Goal: Check status: Check status

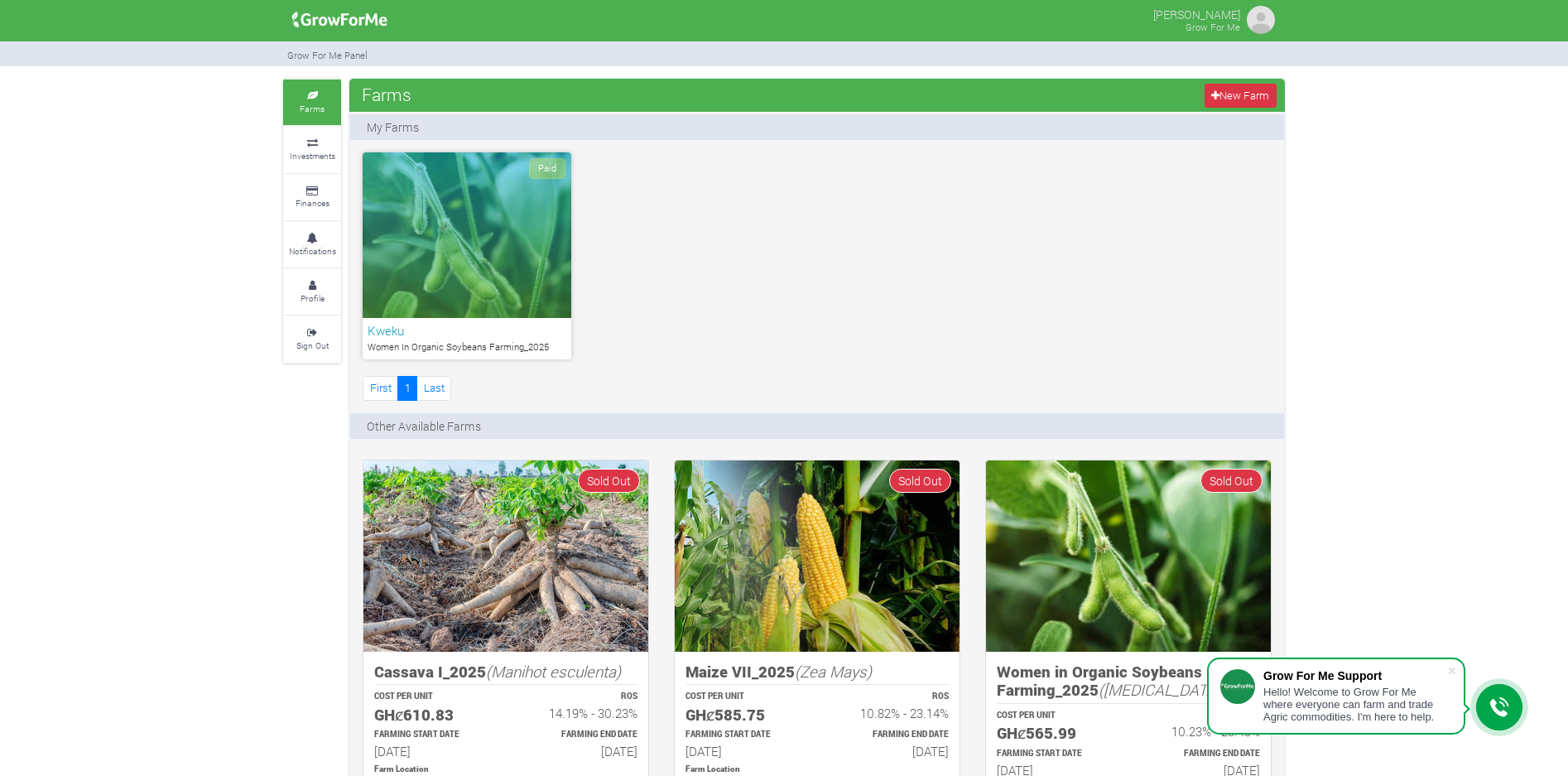
click at [451, 250] on div "Paid" at bounding box center [467, 235] width 209 height 166
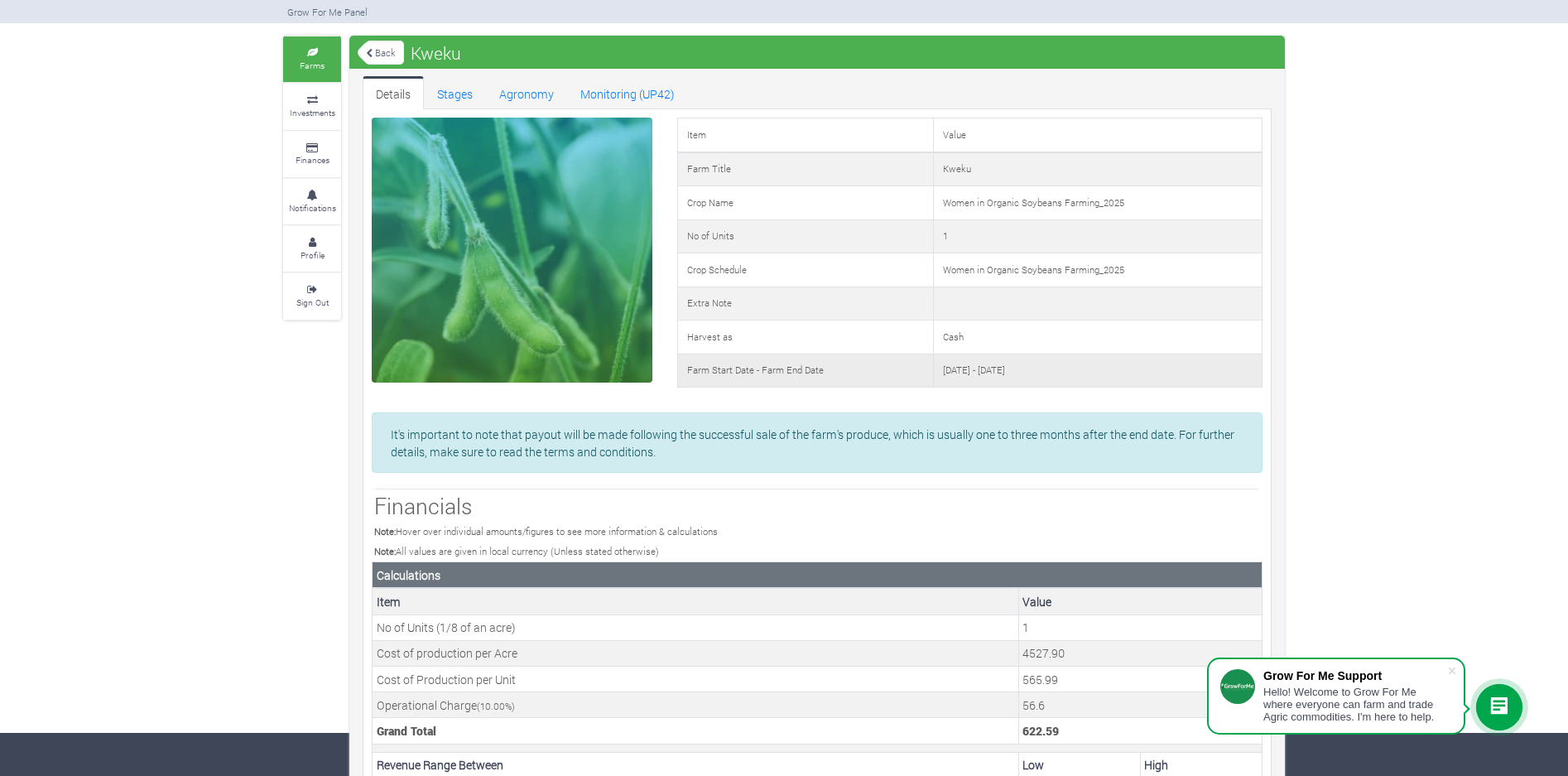
scroll to position [13, 0]
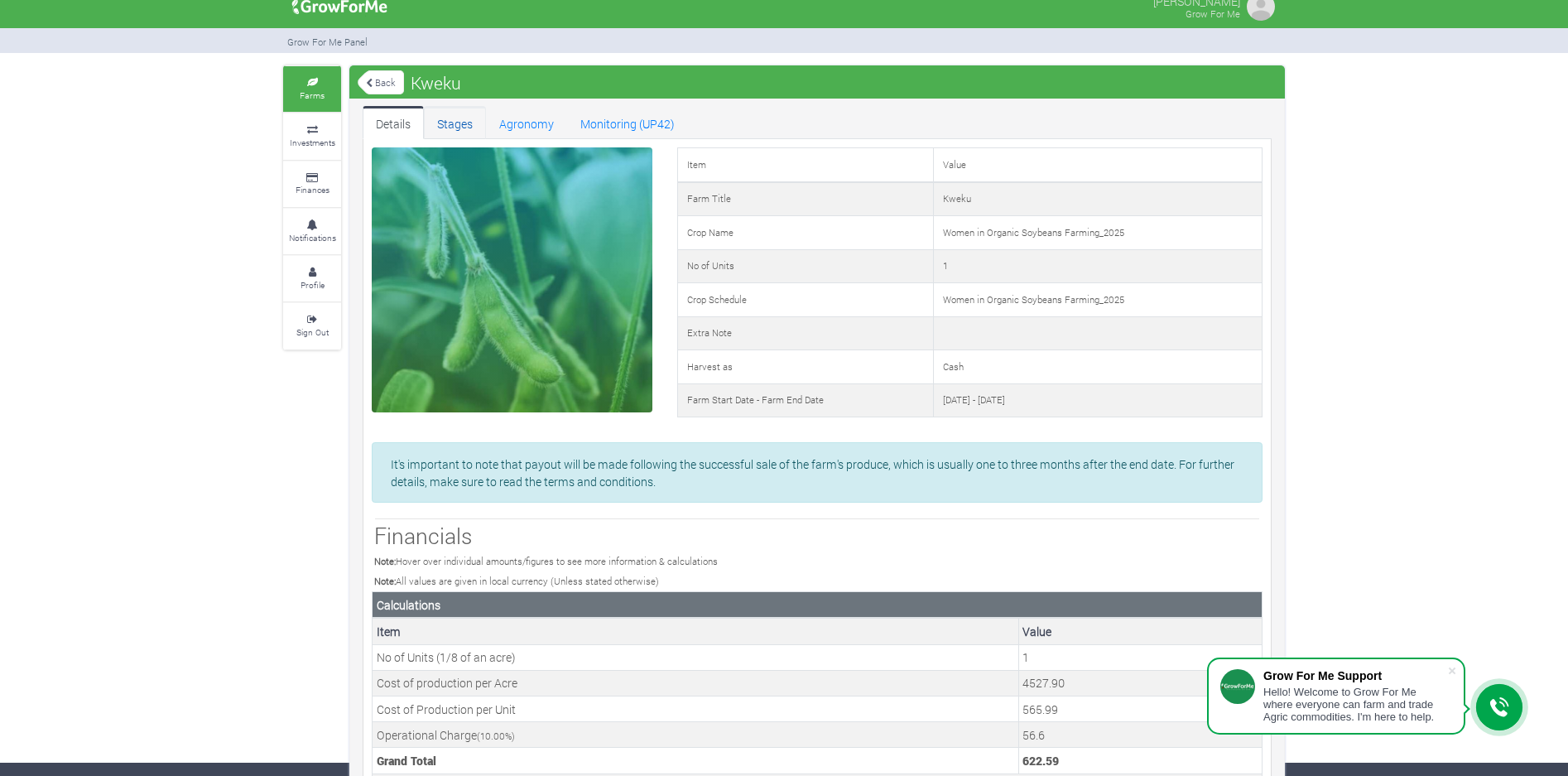
click at [436, 125] on link "Stages" at bounding box center [455, 123] width 62 height 33
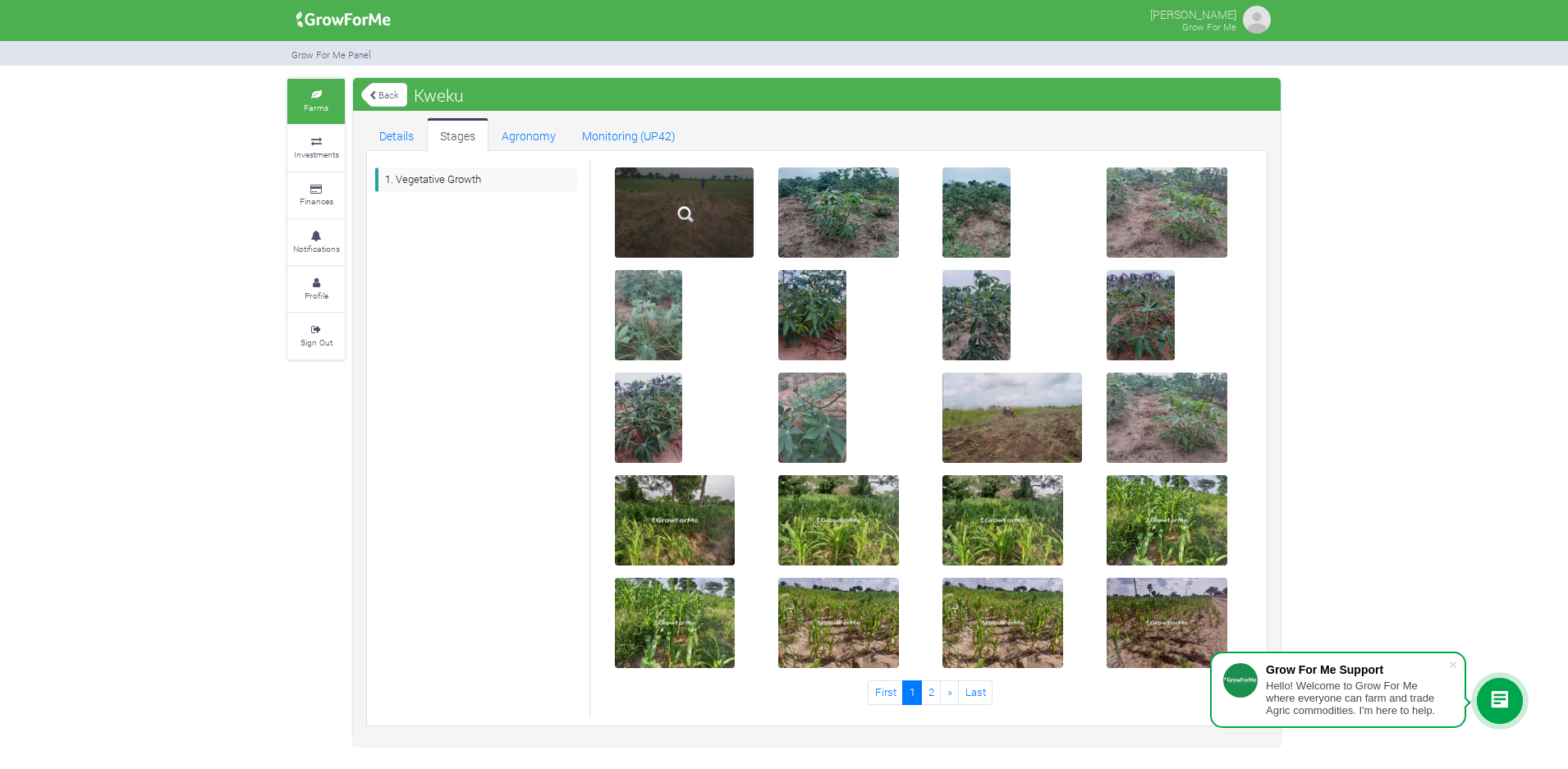
click at [684, 225] on img at bounding box center [685, 214] width 52 height 52
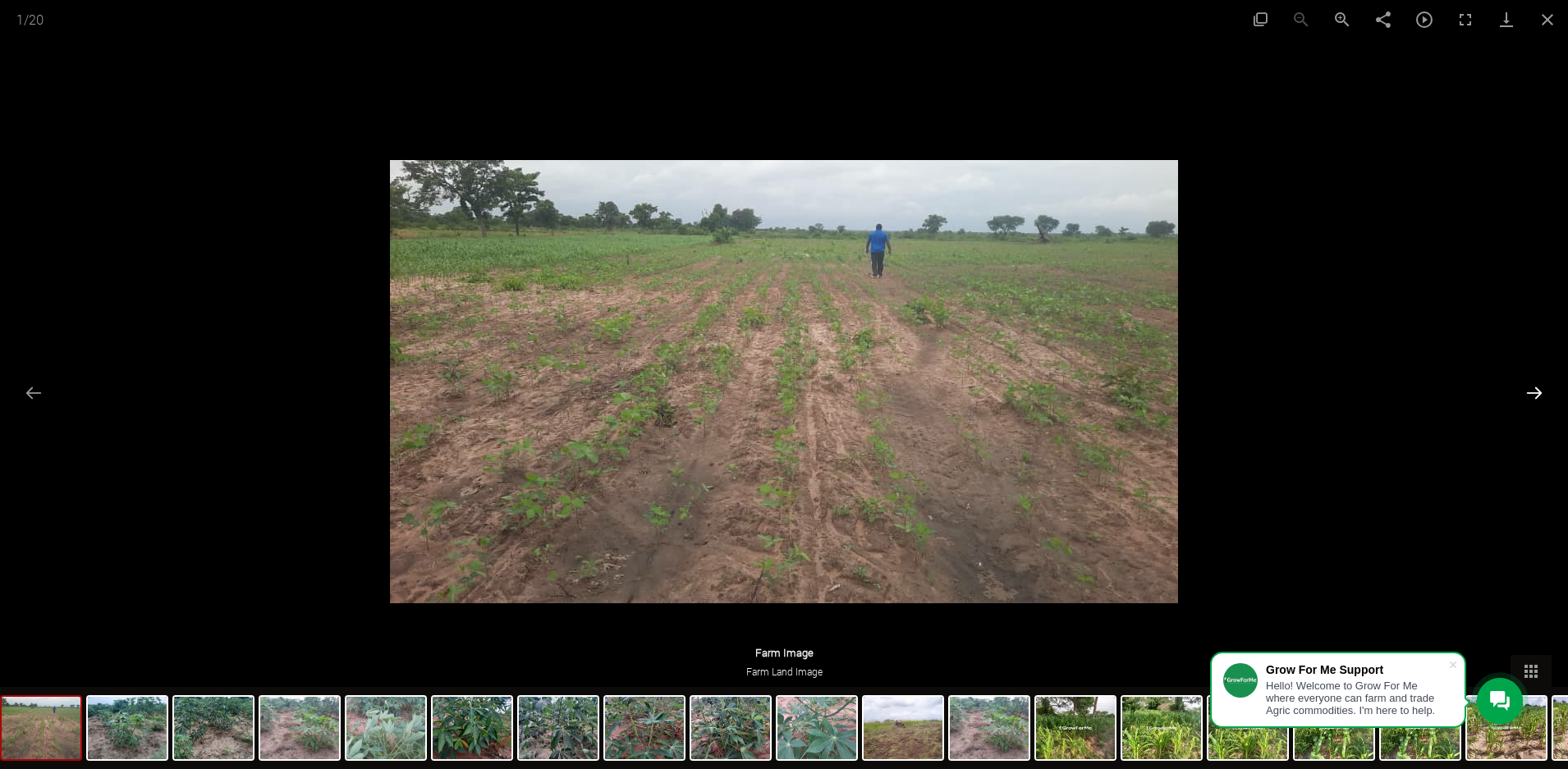
click at [1535, 388] on button "Next slide" at bounding box center [1534, 393] width 35 height 32
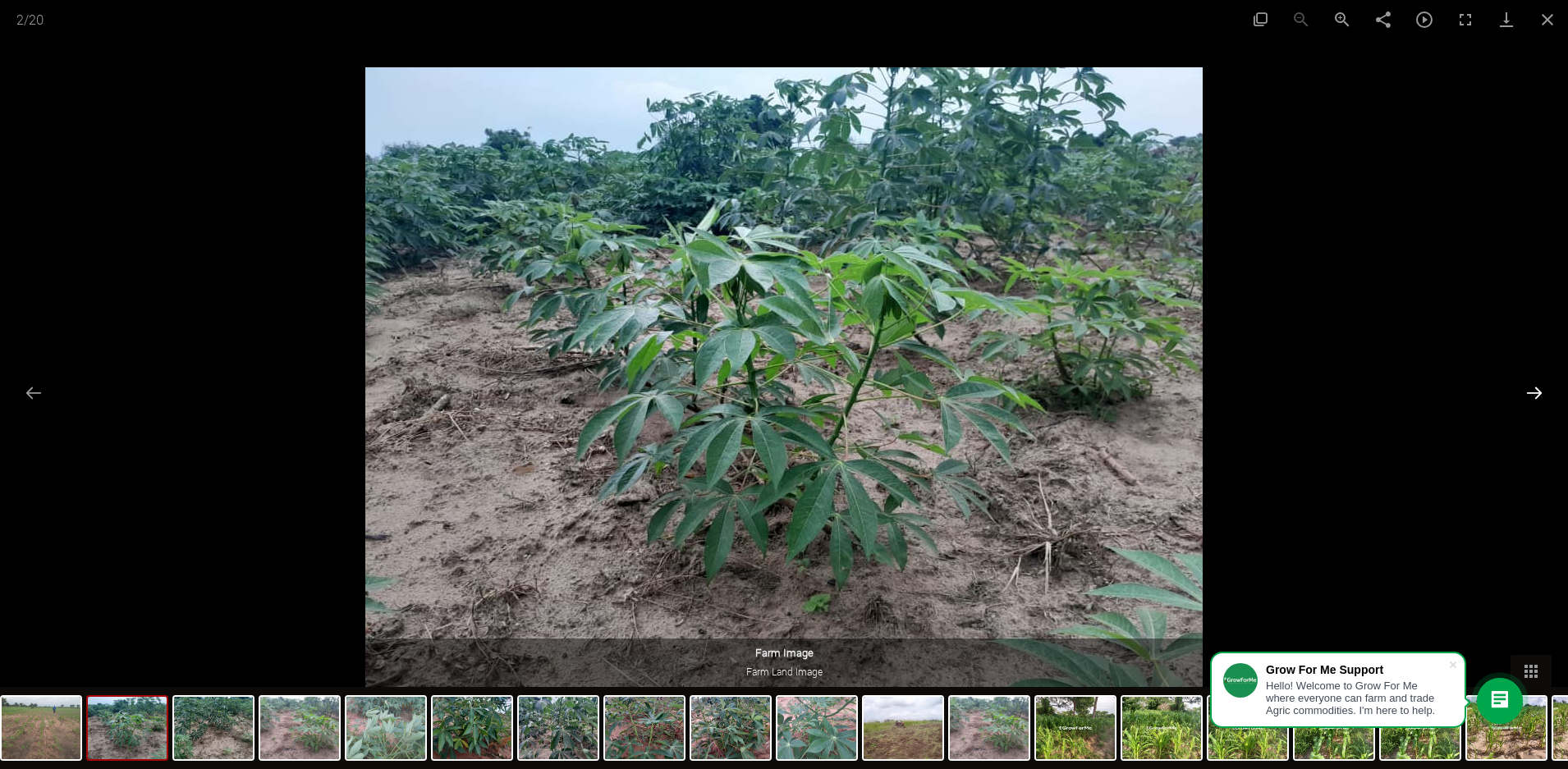
click at [1534, 388] on button "Next slide" at bounding box center [1534, 393] width 35 height 32
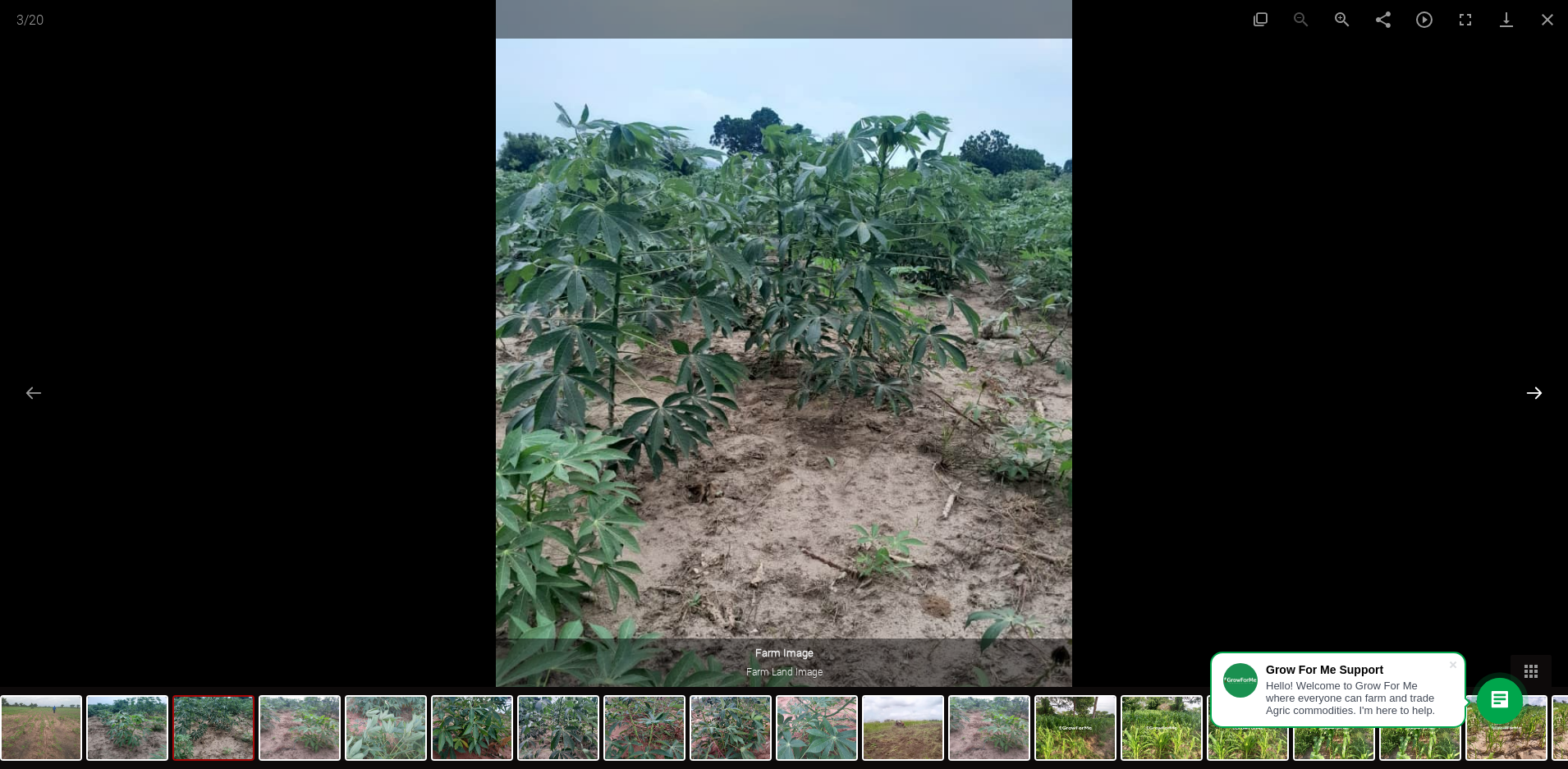
click at [1534, 388] on button "Next slide" at bounding box center [1534, 393] width 35 height 32
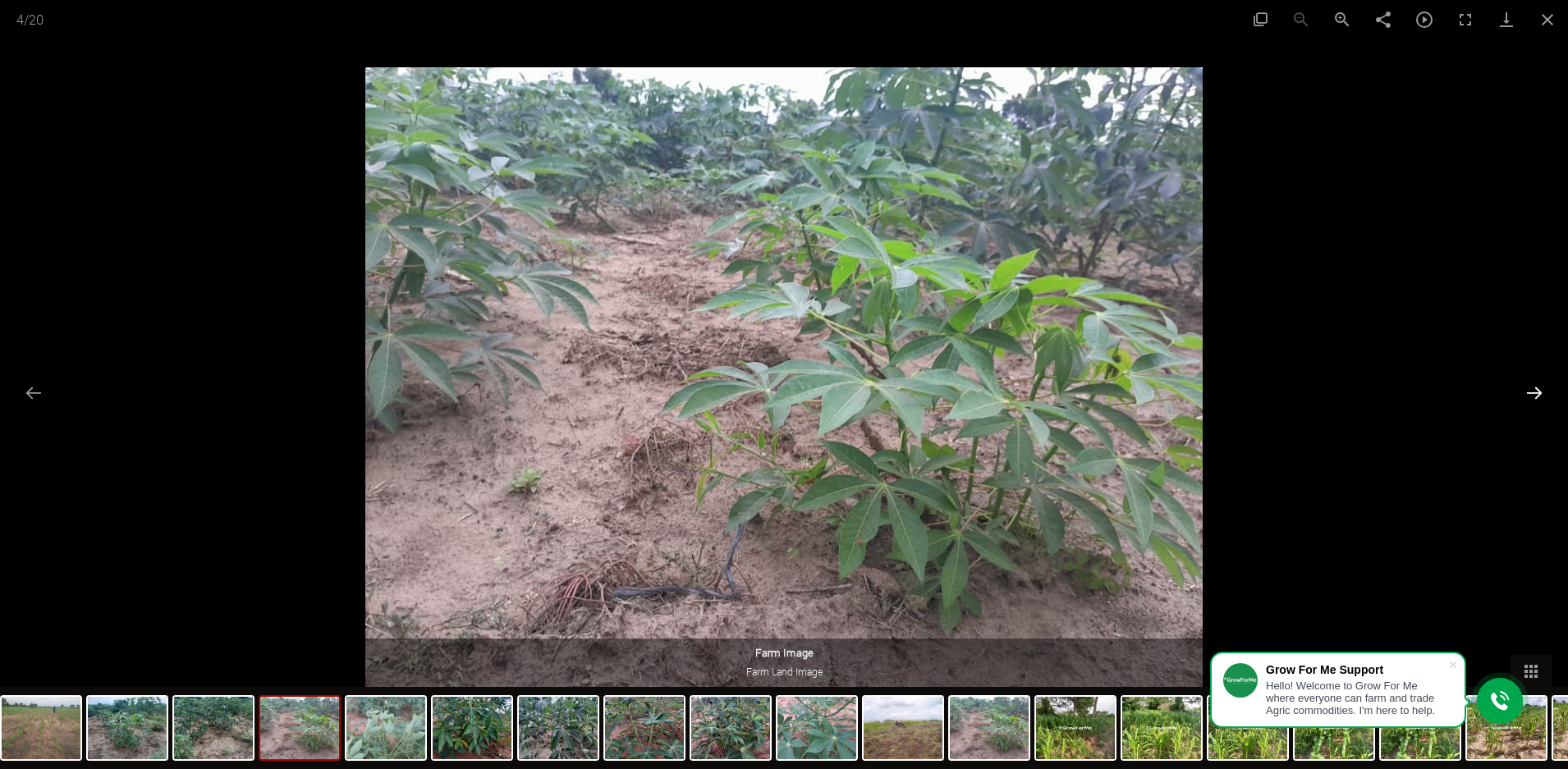
click at [1534, 388] on button "Next slide" at bounding box center [1534, 393] width 35 height 32
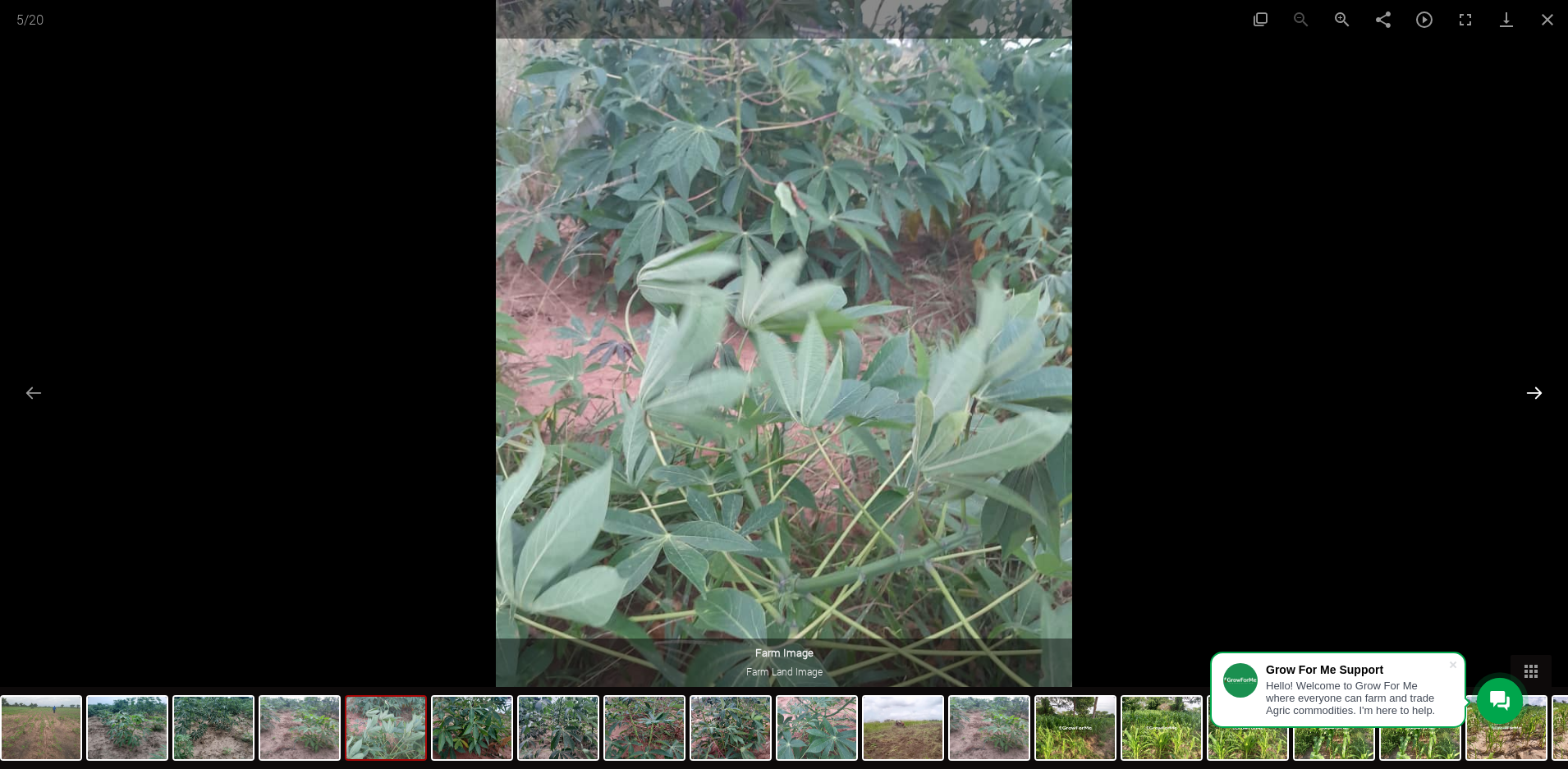
click at [1534, 388] on button "Next slide" at bounding box center [1534, 393] width 35 height 32
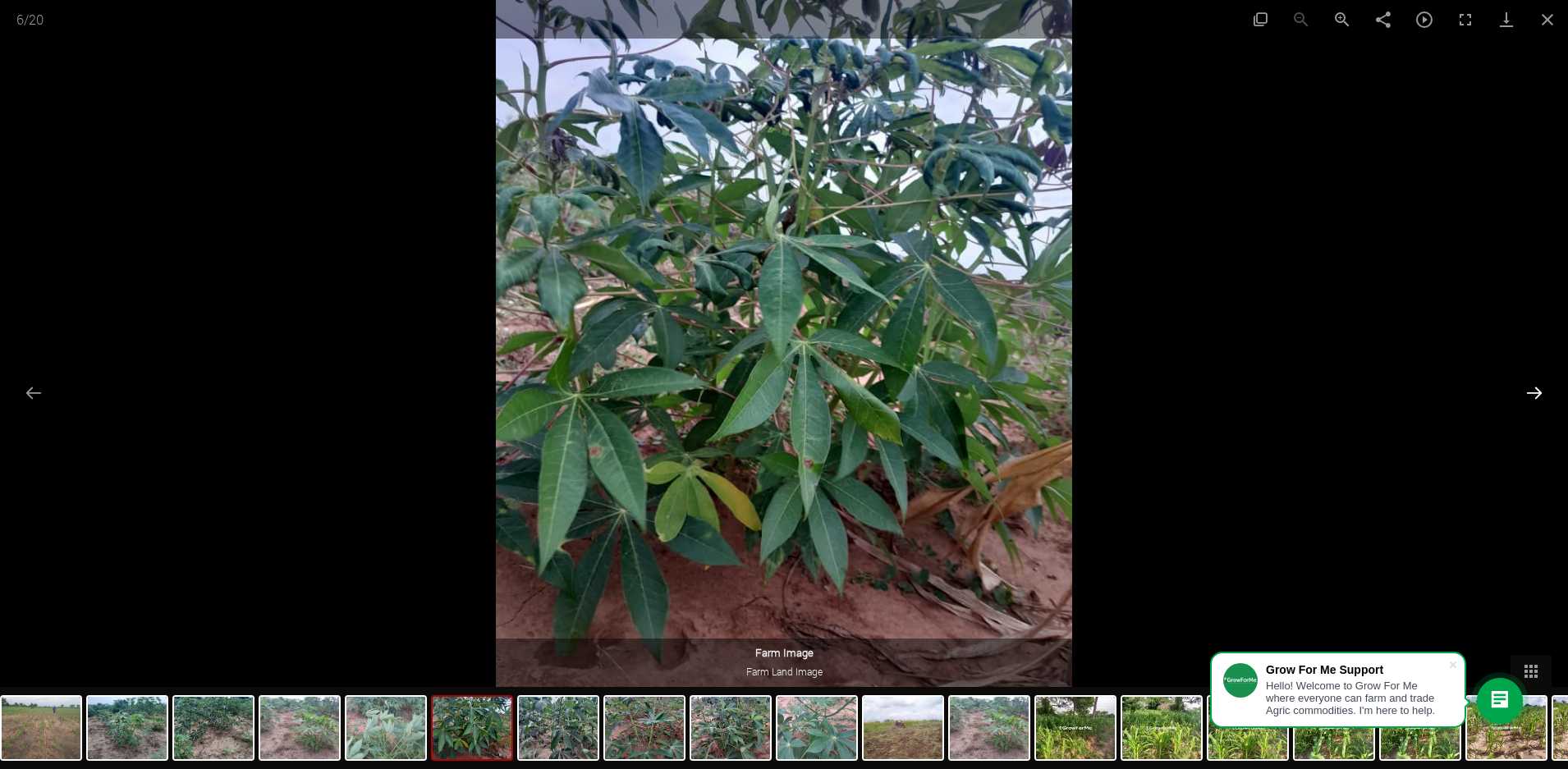
click at [1524, 388] on button "Next slide" at bounding box center [1534, 393] width 35 height 32
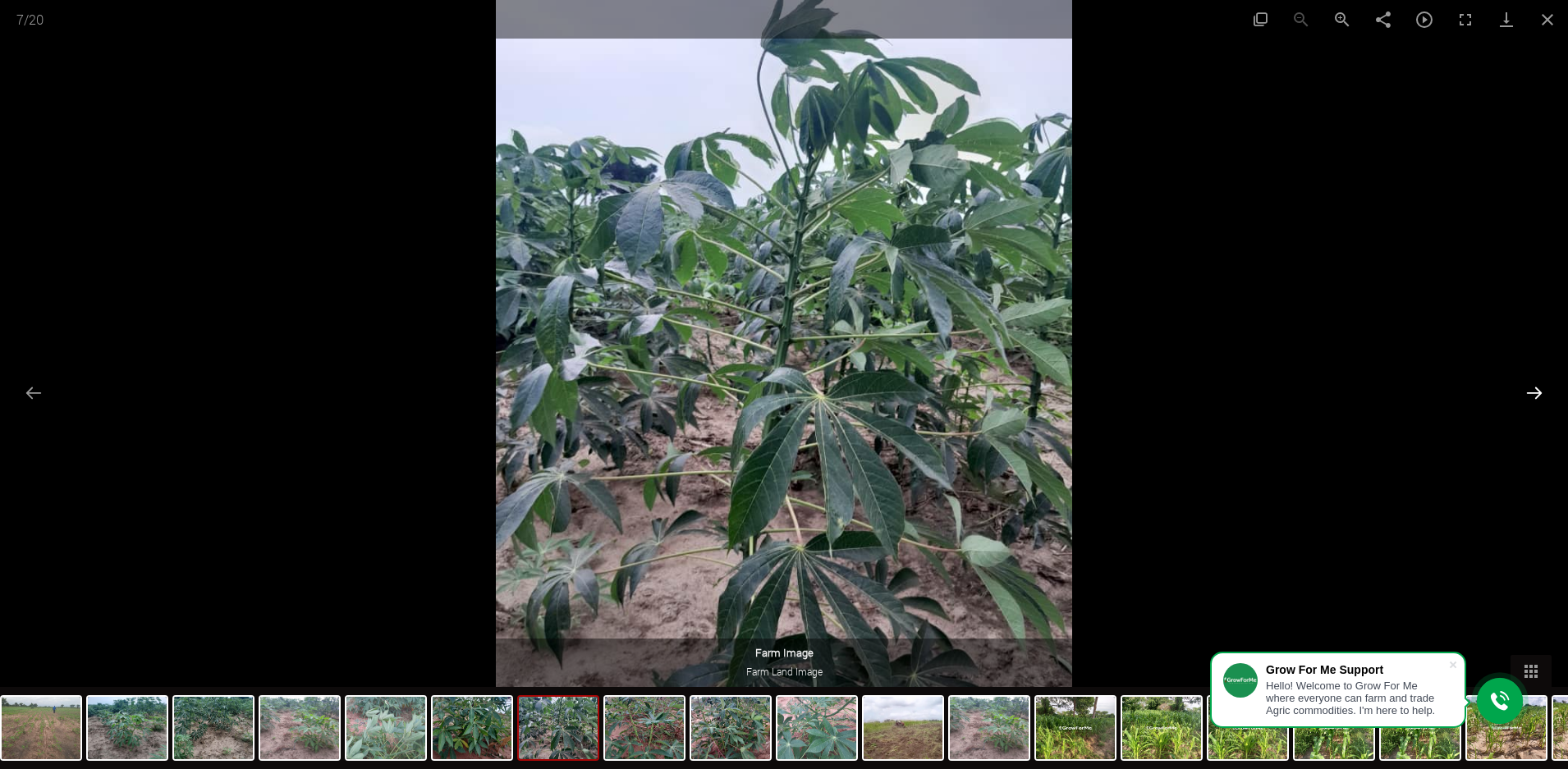
click at [1521, 388] on button "Next slide" at bounding box center [1534, 393] width 35 height 32
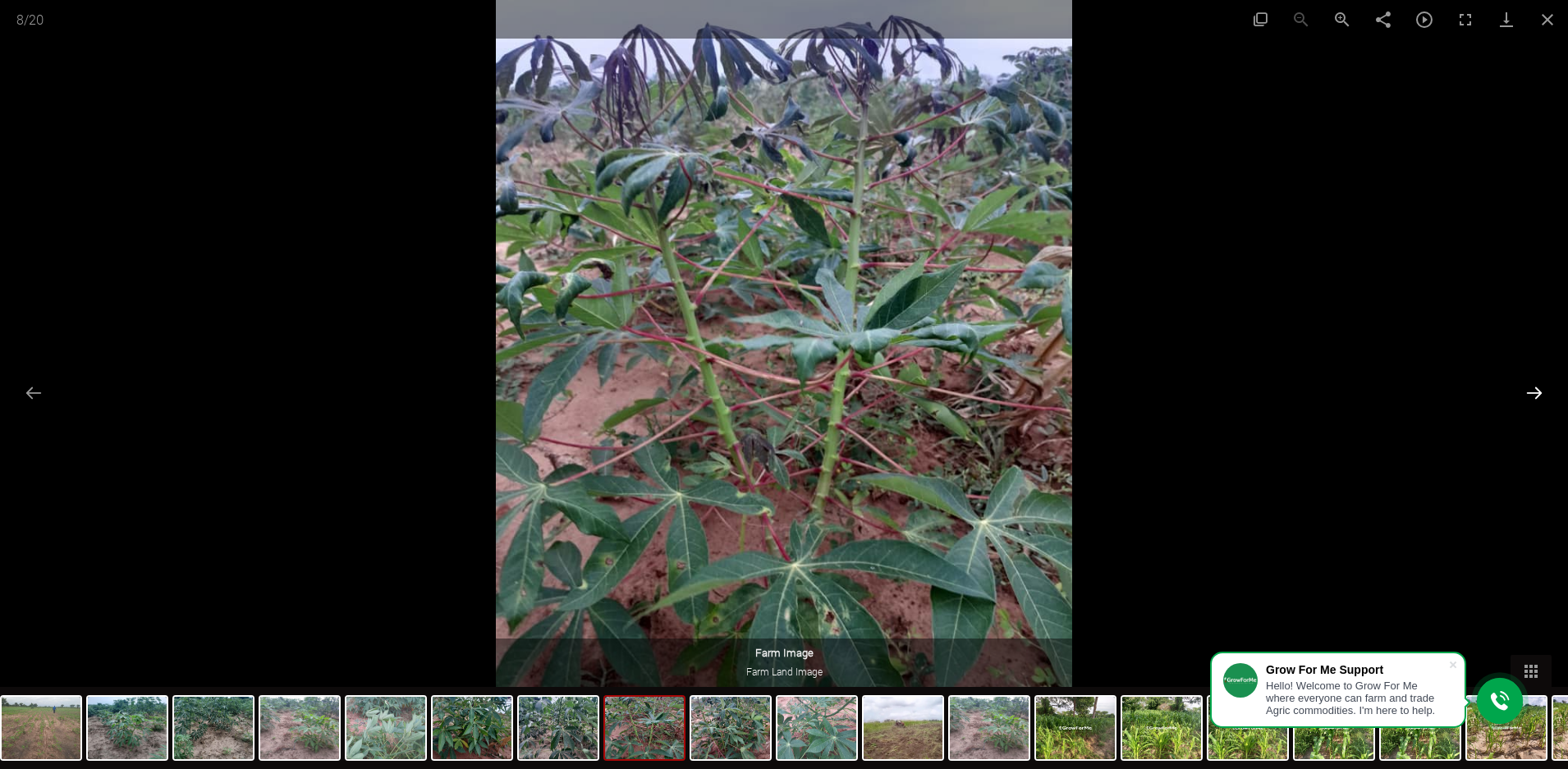
click at [1520, 388] on button "Next slide" at bounding box center [1534, 393] width 35 height 32
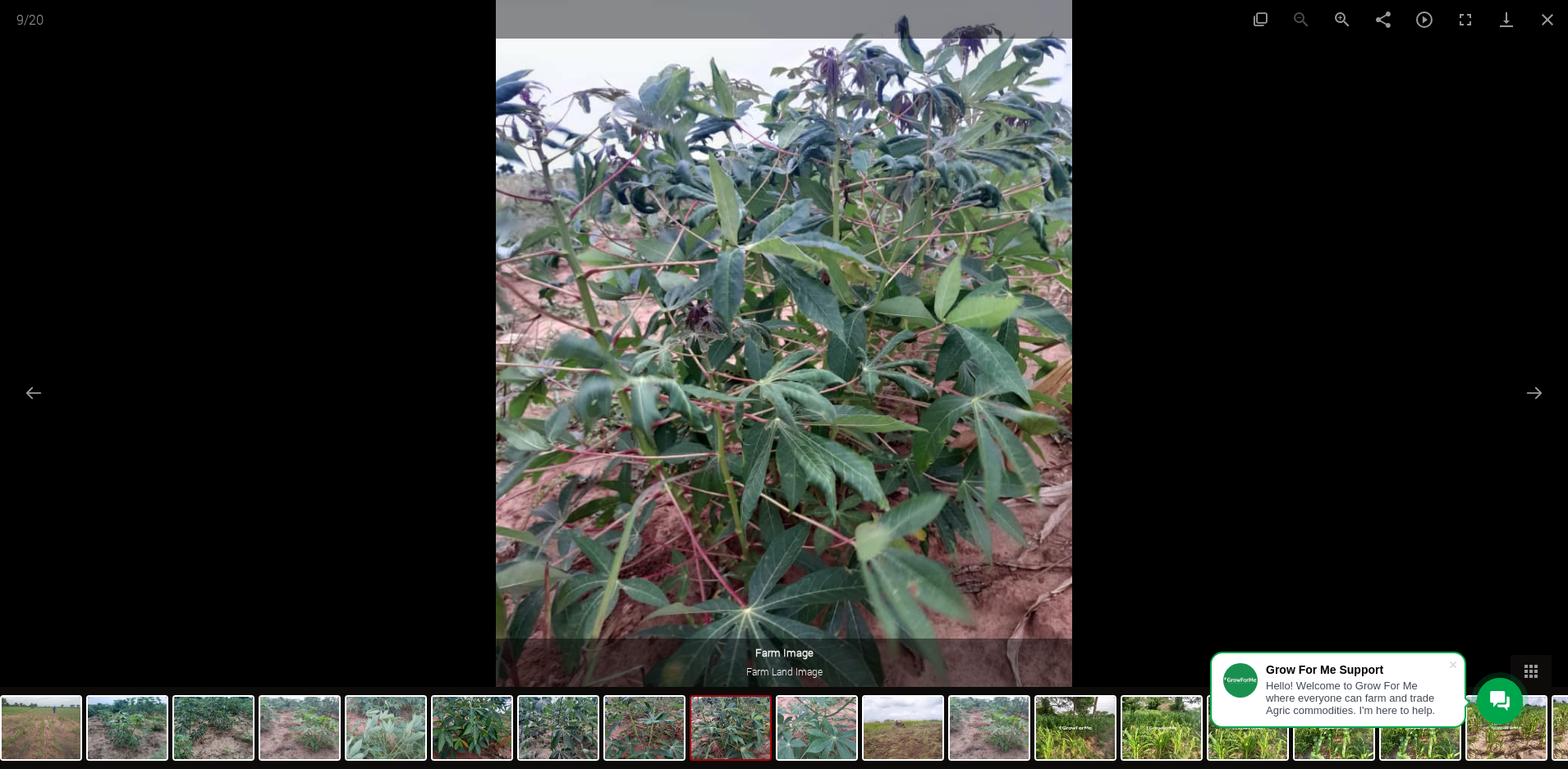
click at [1509, 384] on div at bounding box center [784, 384] width 1568 height 769
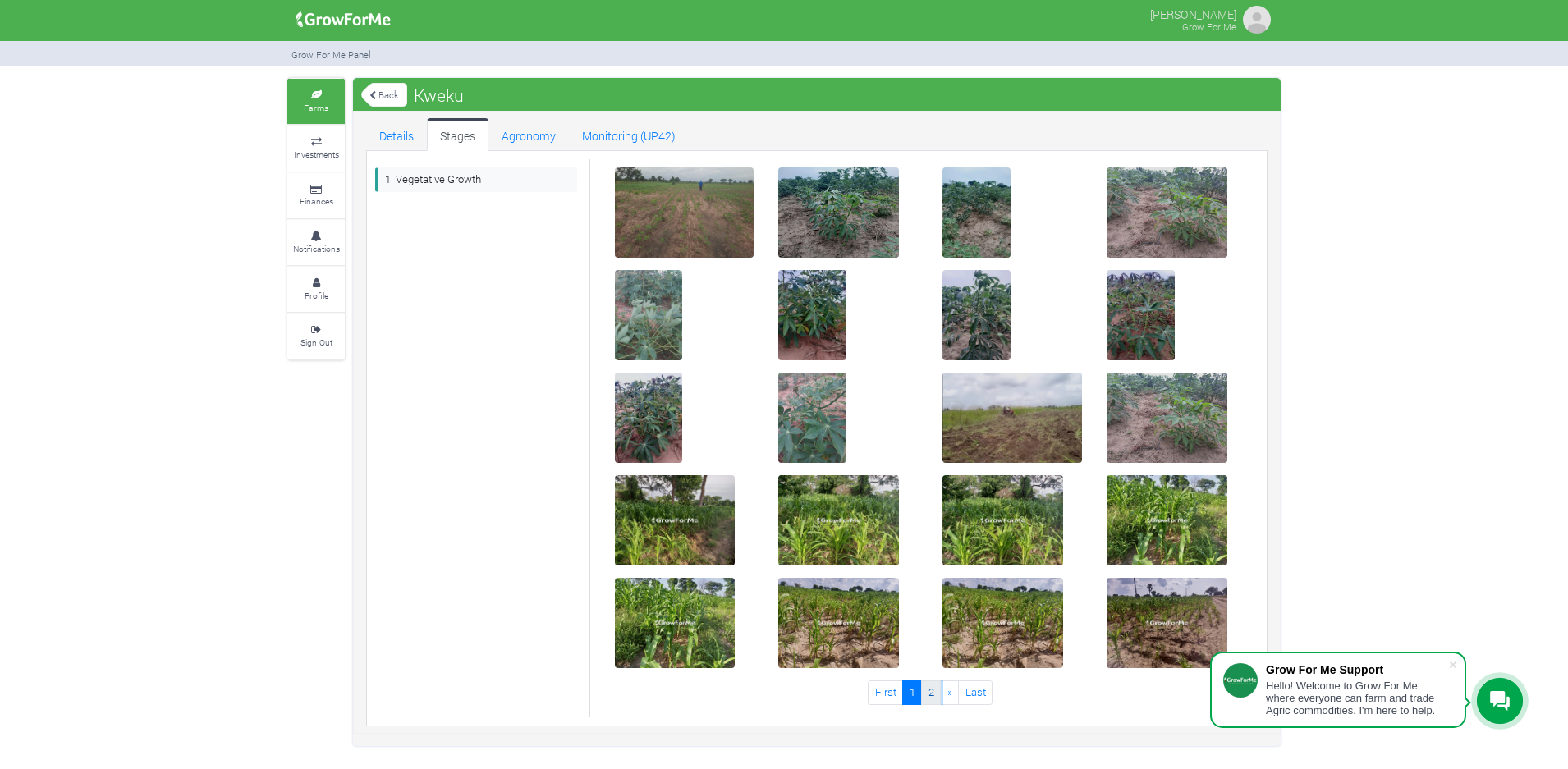
click at [930, 692] on link "2" at bounding box center [930, 692] width 20 height 23
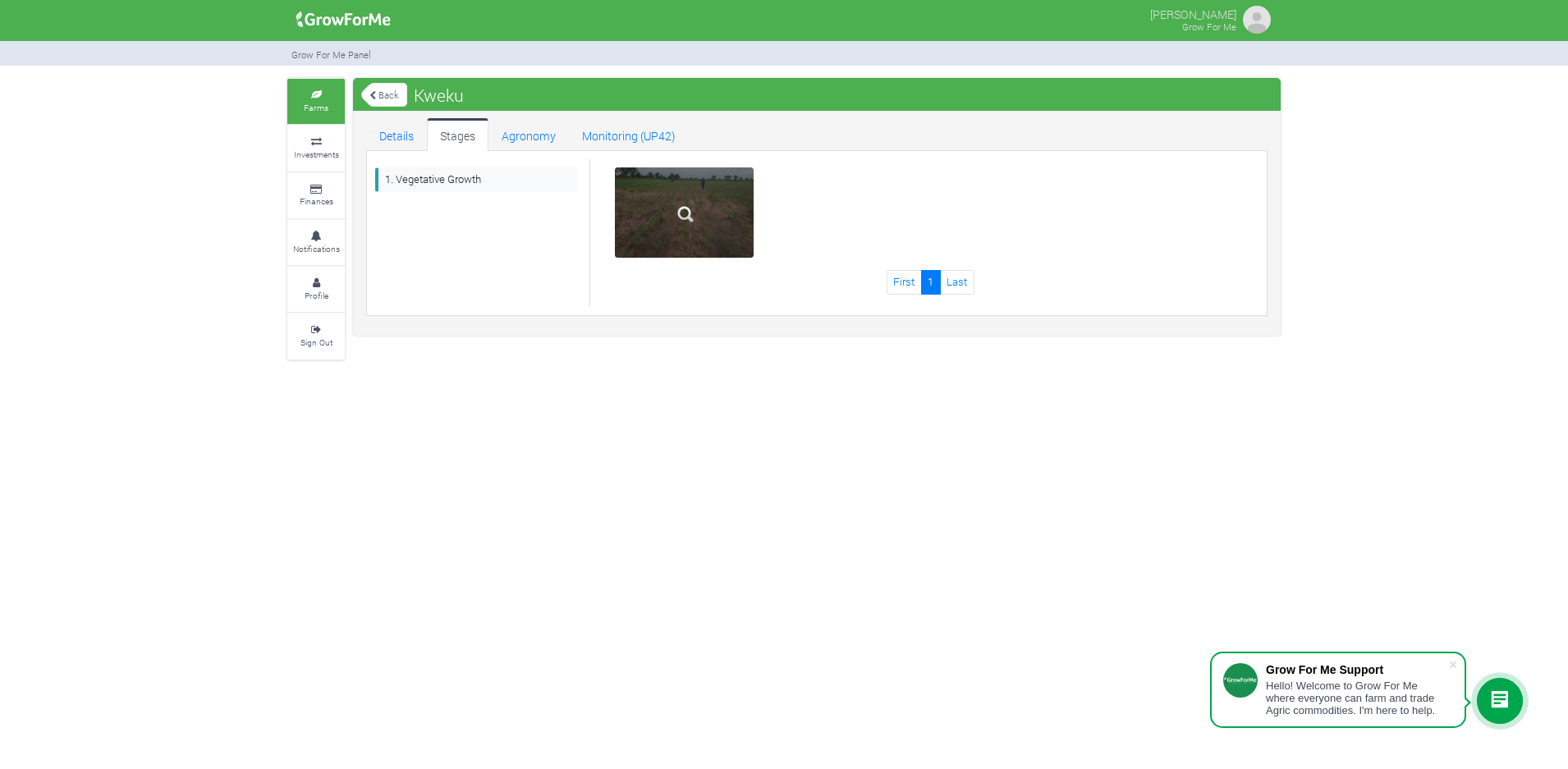
click at [637, 242] on div at bounding box center [685, 213] width 140 height 90
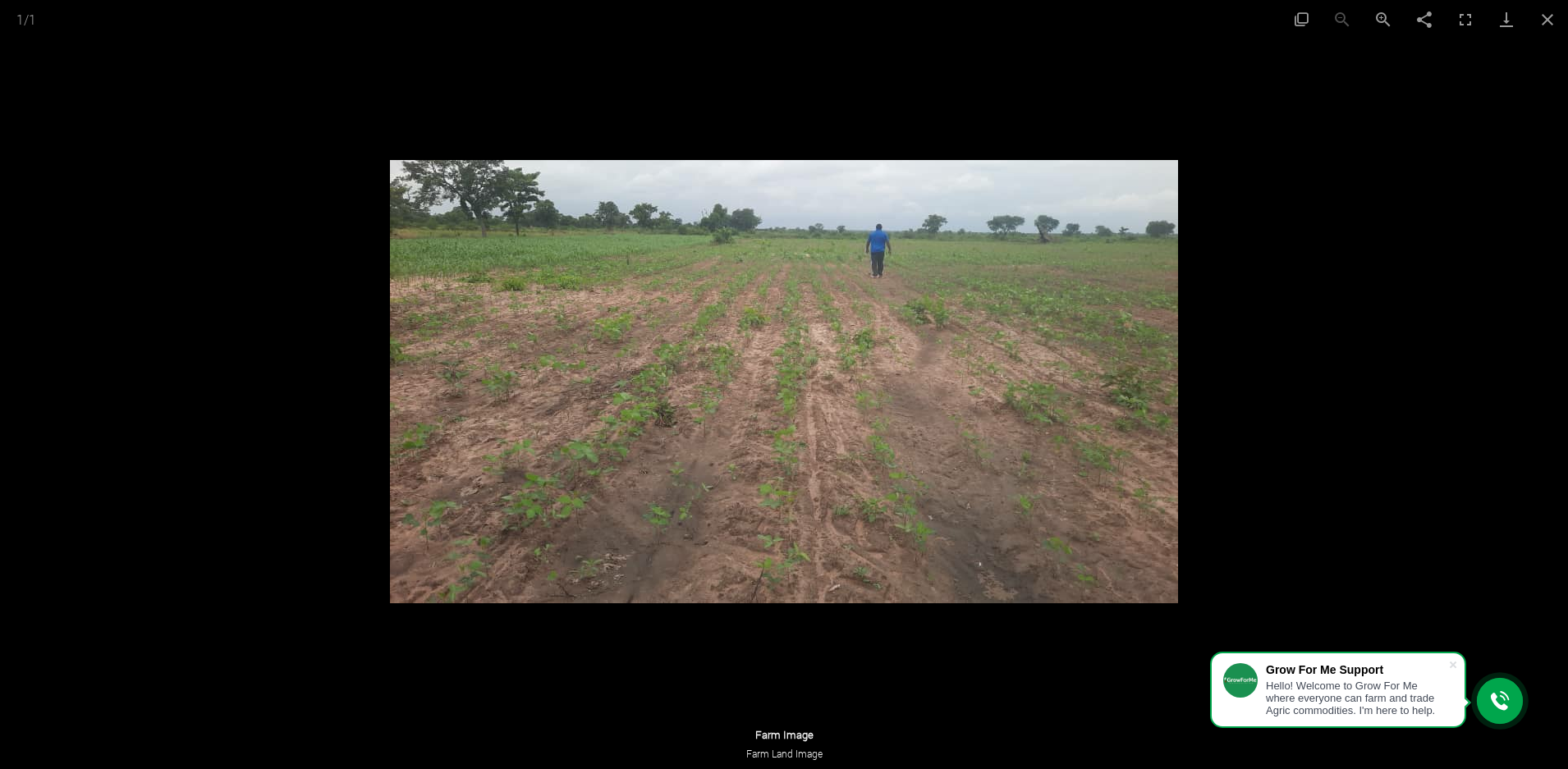
click at [686, 338] on img at bounding box center [784, 381] width 788 height 443
click at [1461, 249] on div at bounding box center [784, 384] width 1568 height 769
click at [1546, 9] on button "Close gallery" at bounding box center [1546, 19] width 41 height 38
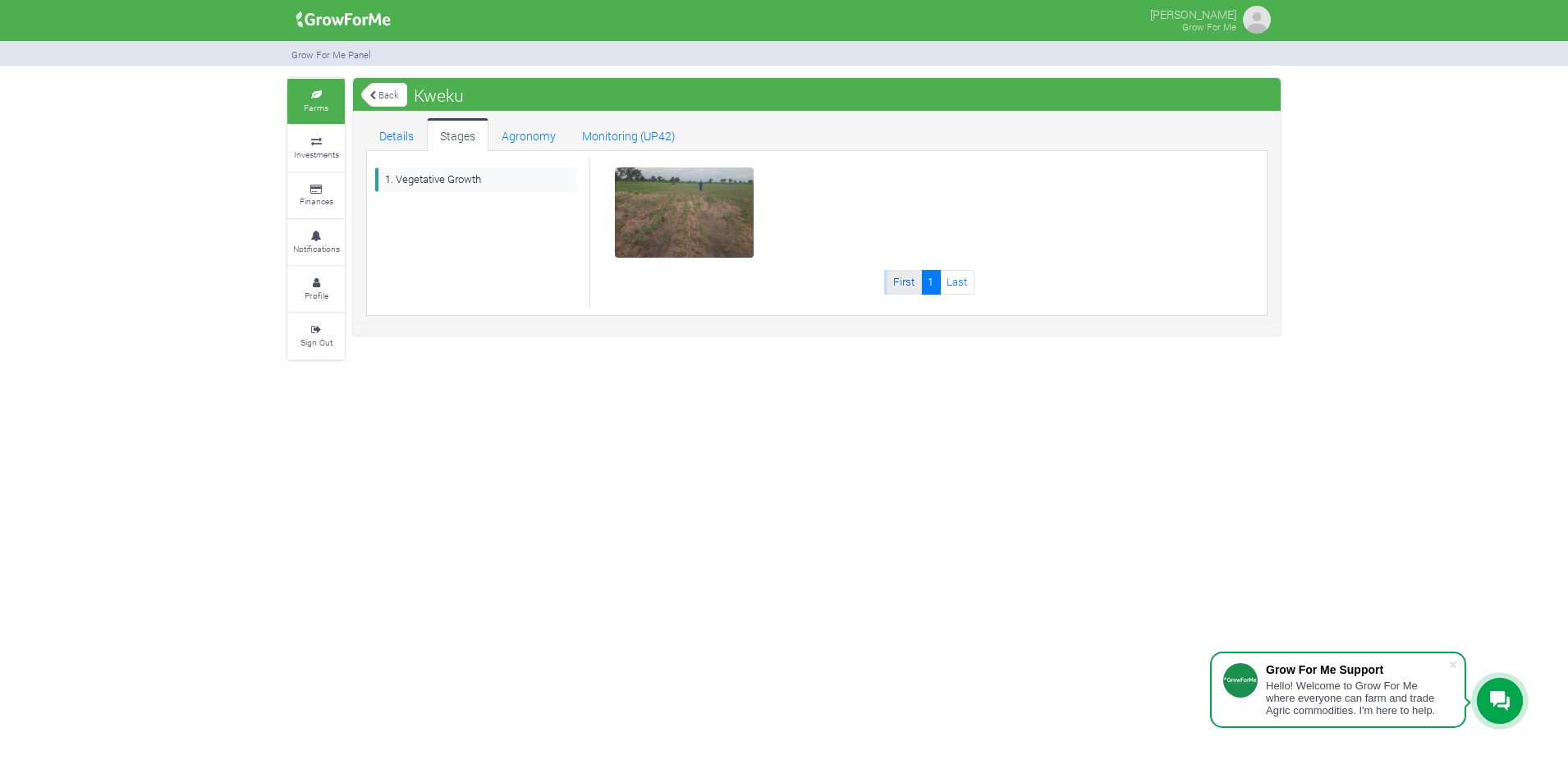
click at [905, 282] on link "First" at bounding box center [903, 282] width 36 height 23
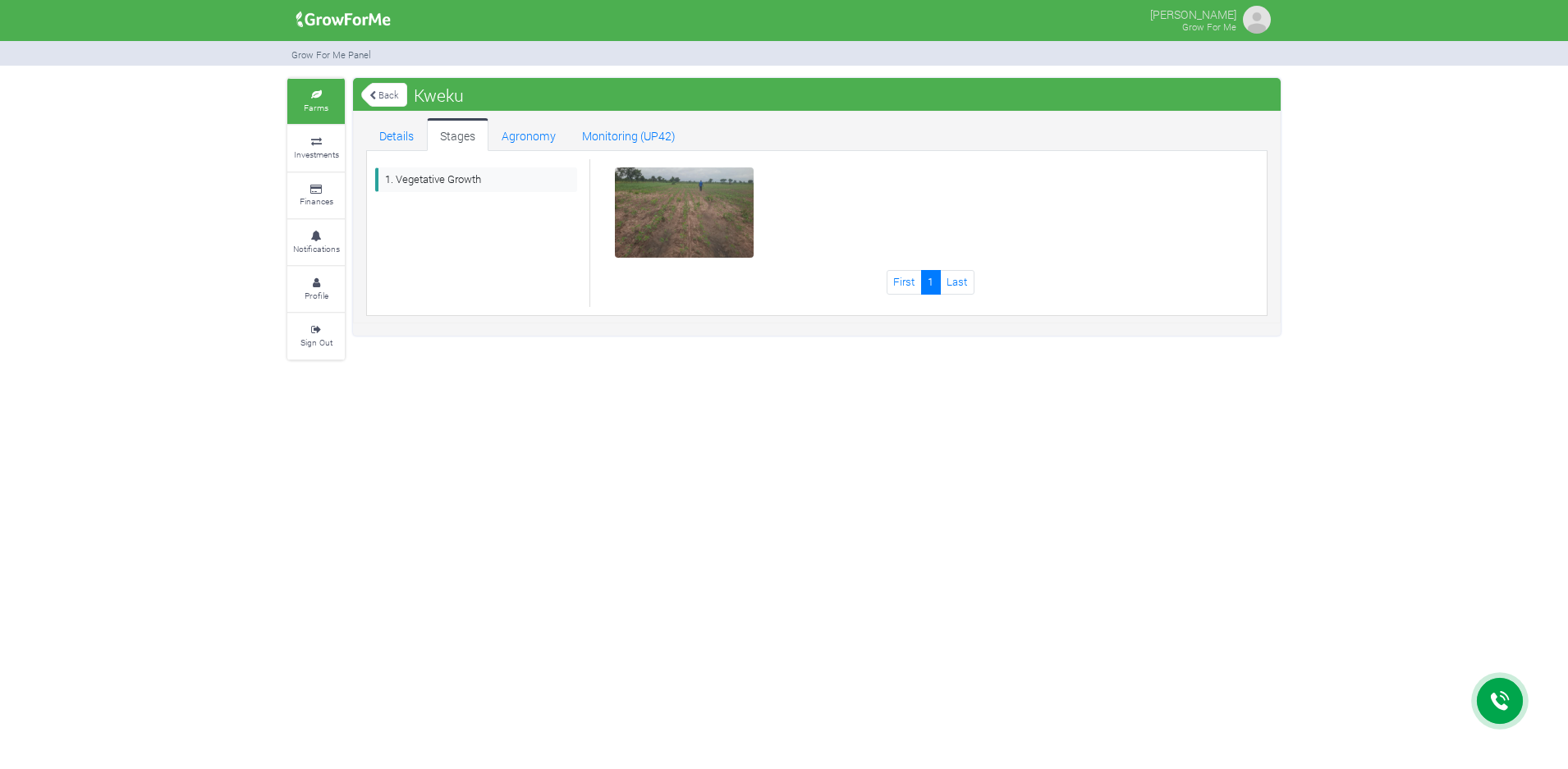
click at [955, 291] on link "Last" at bounding box center [957, 282] width 35 height 23
click at [501, 147] on link "Agronomy" at bounding box center [528, 135] width 81 height 33
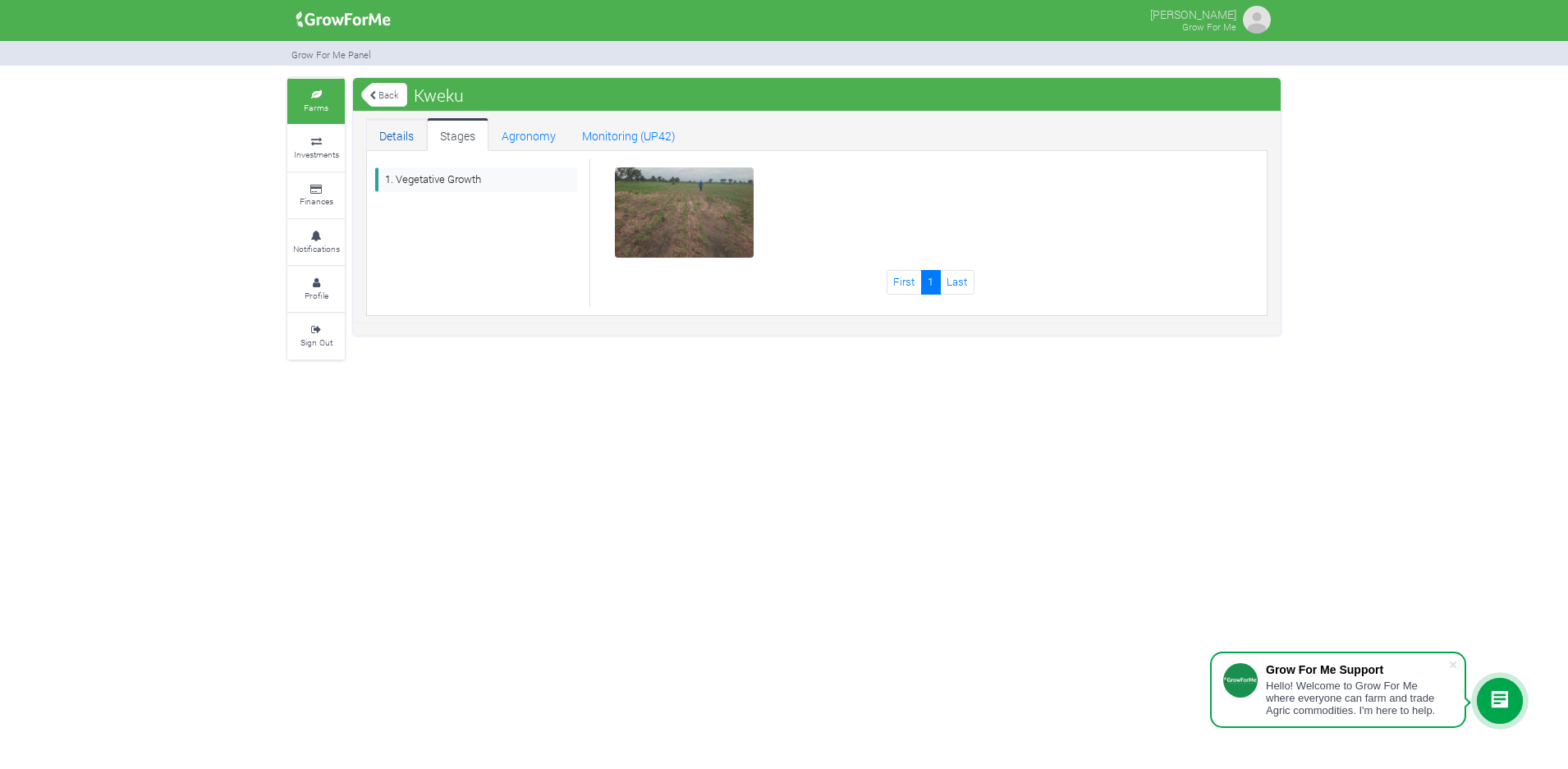
click at [401, 139] on link "Details" at bounding box center [396, 135] width 61 height 33
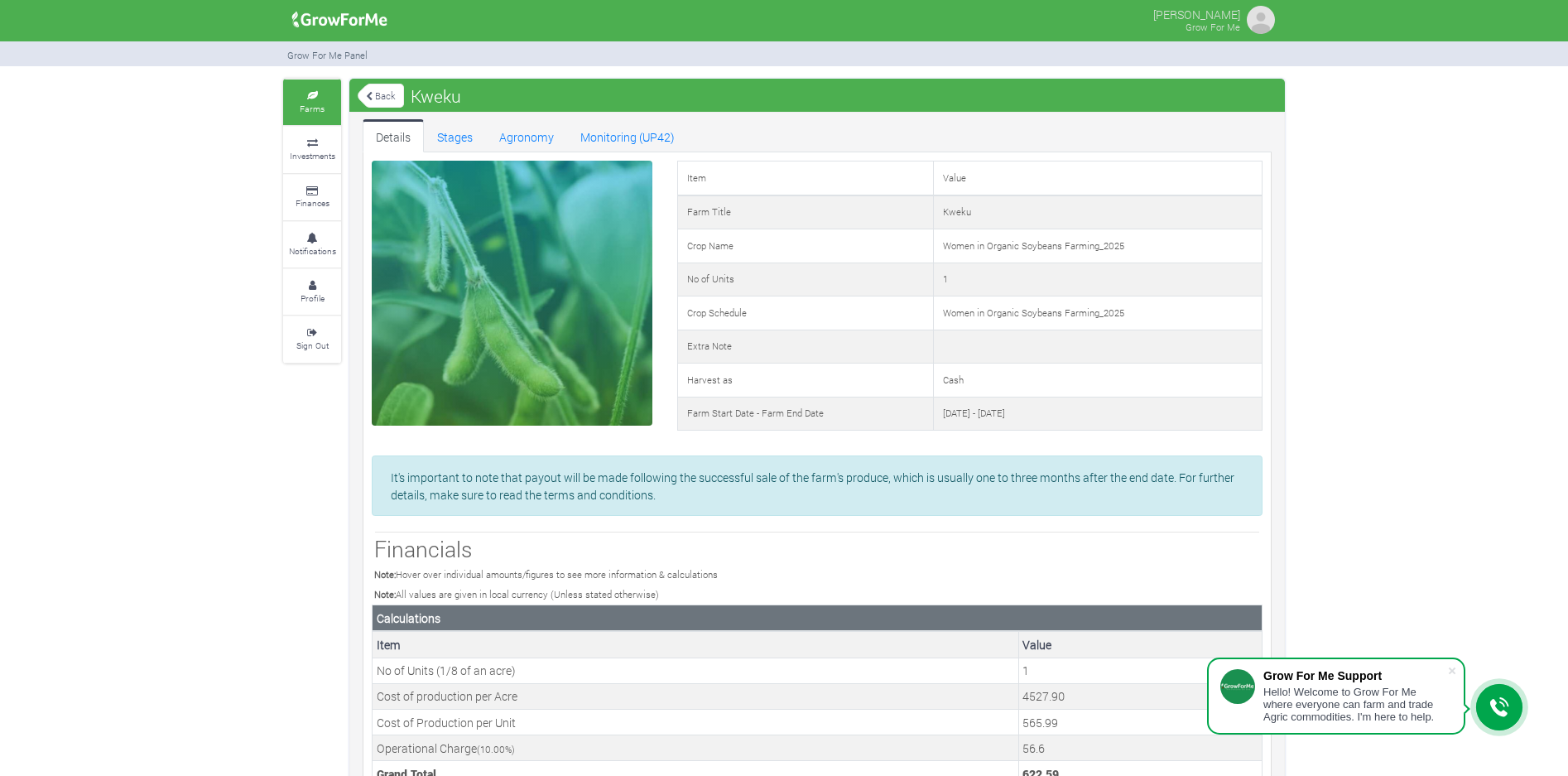
click at [304, 97] on icon at bounding box center [312, 96] width 50 height 8
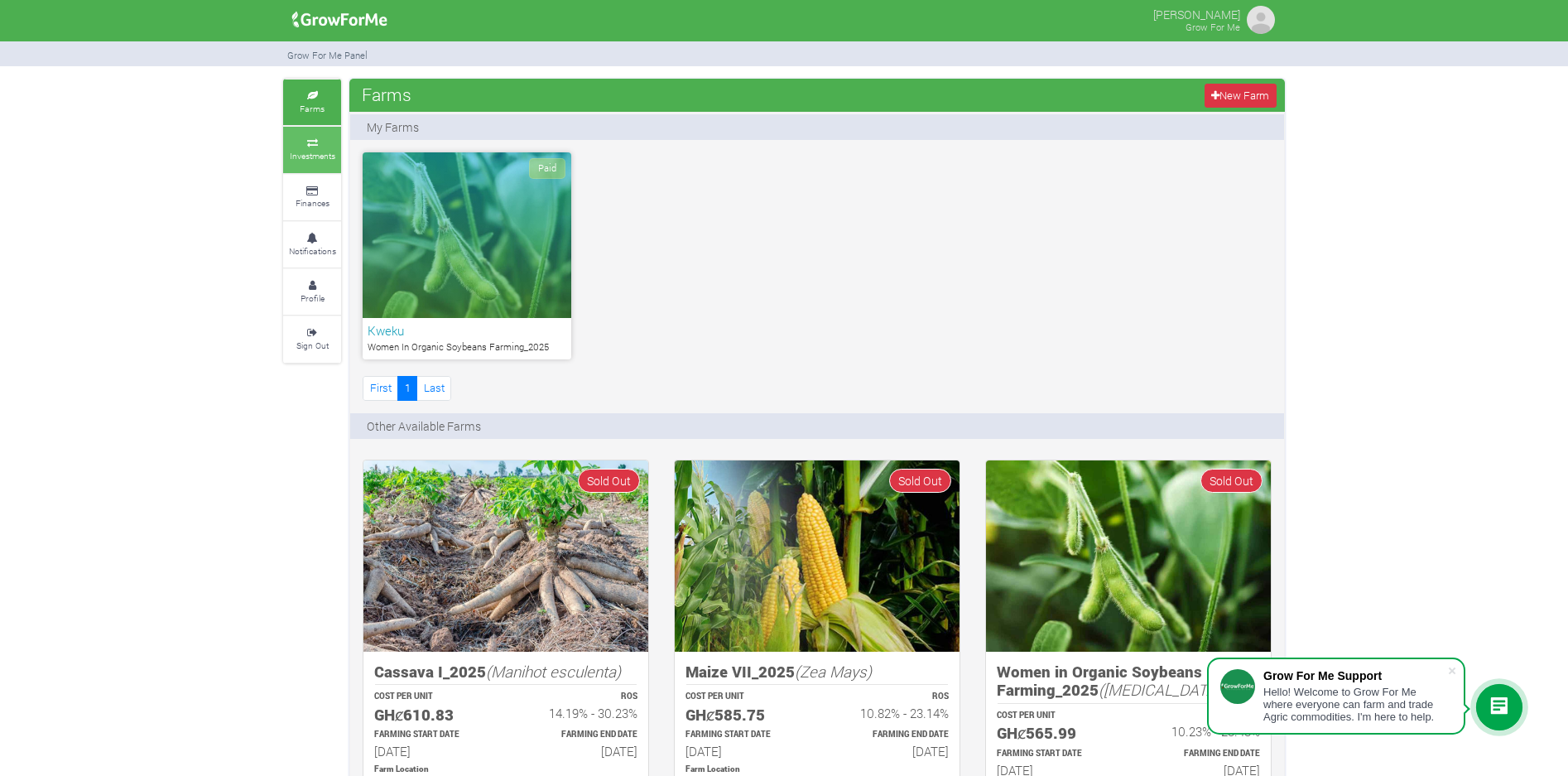
click at [290, 149] on link "Investments" at bounding box center [312, 150] width 58 height 46
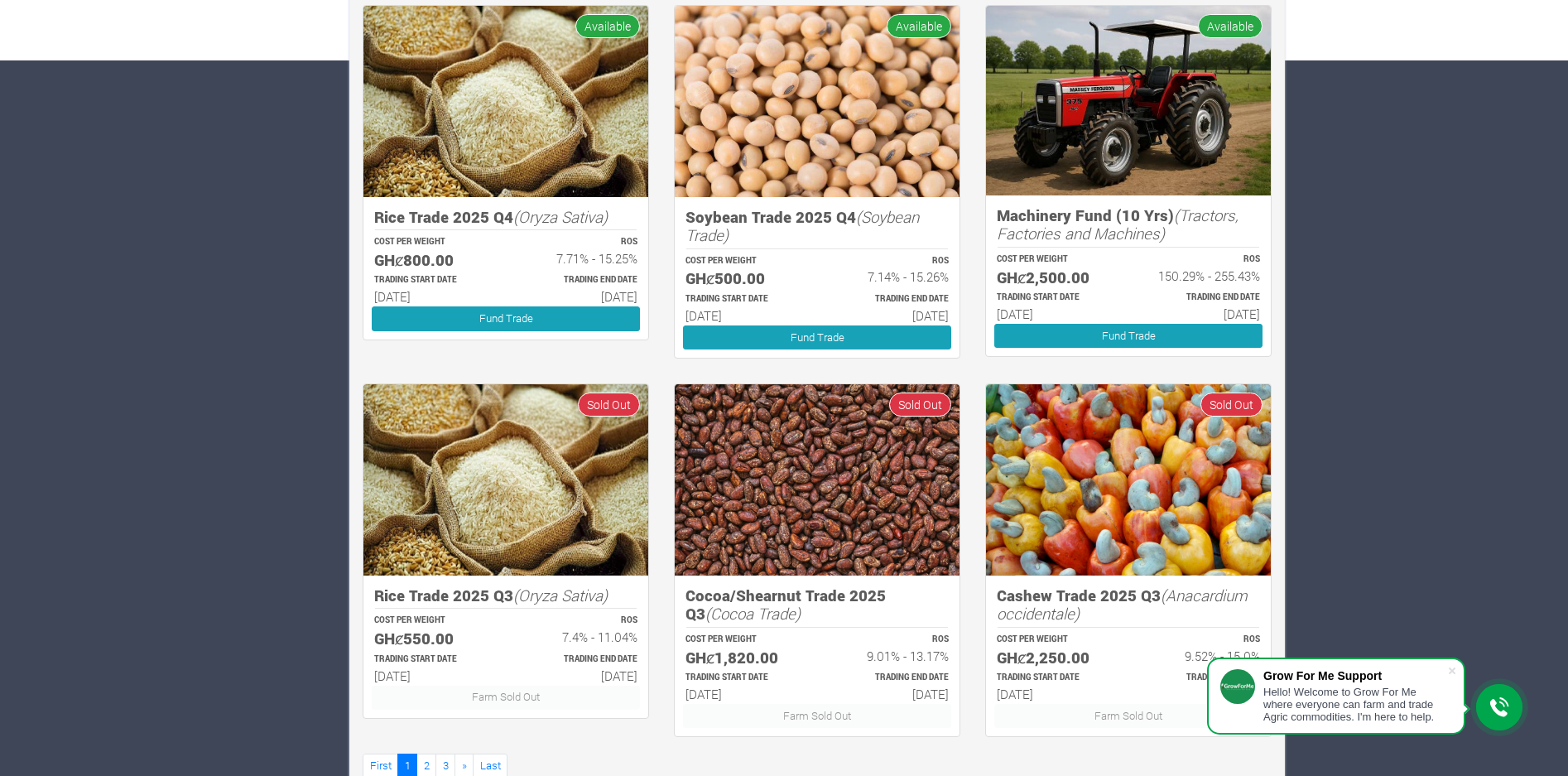
scroll to position [745, 0]
